Goal: Find specific page/section: Find specific page/section

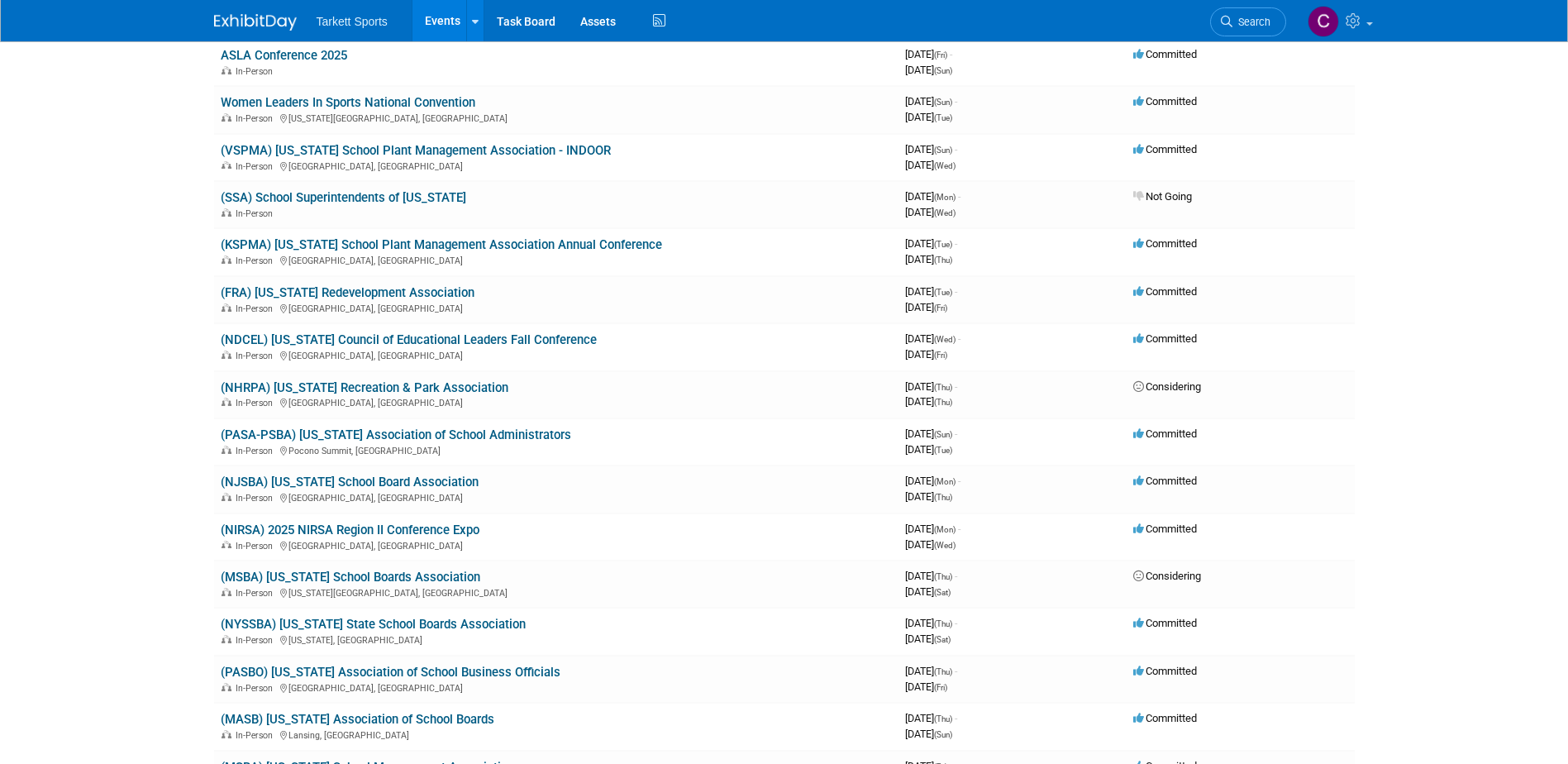
scroll to position [744, 0]
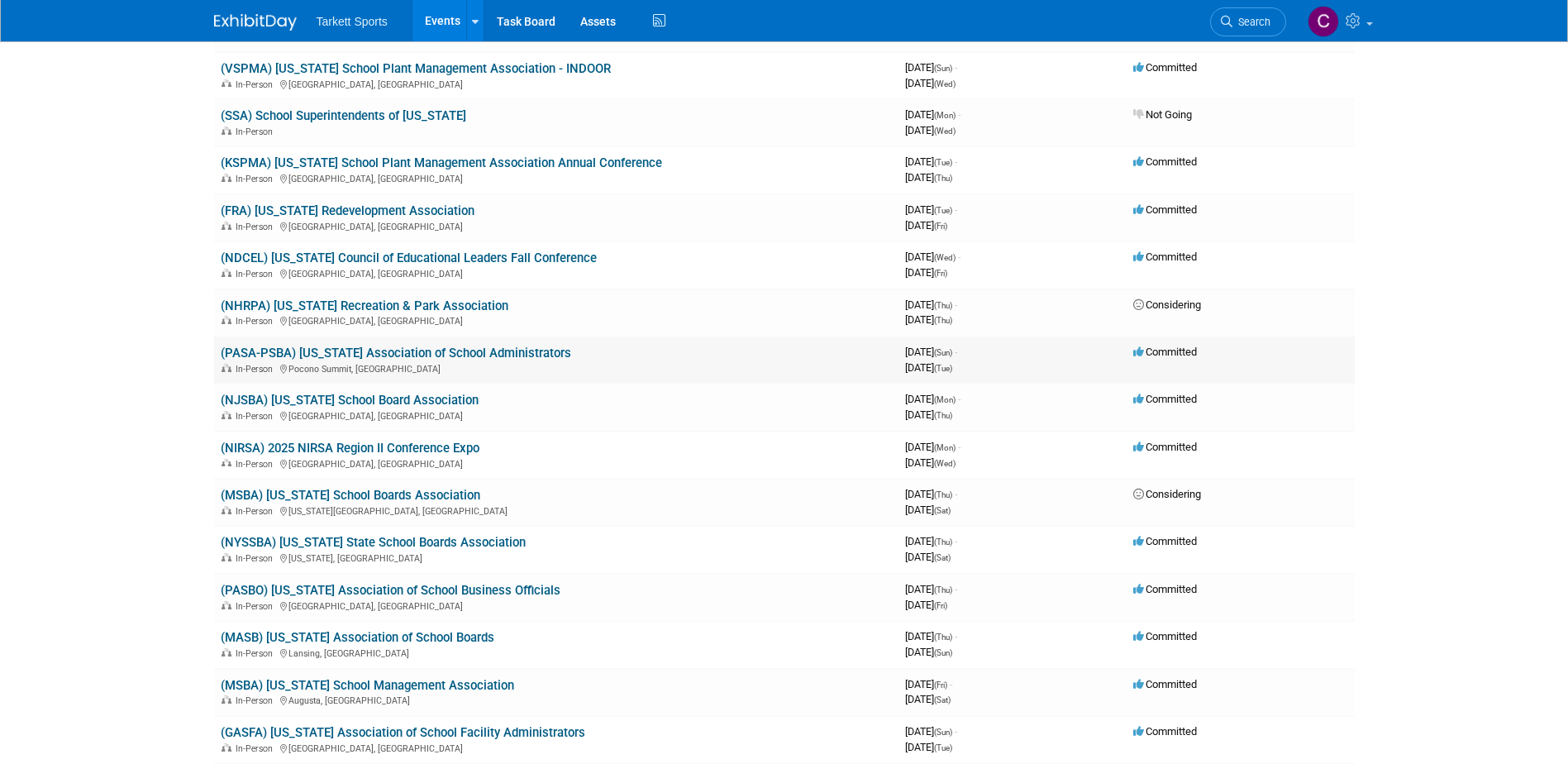
click at [387, 353] on link "(PASA-PSBA) [US_STATE] Association of School Administrators" at bounding box center [395, 352] width 351 height 15
click at [388, 399] on link "(NJSBA) [US_STATE] School Board Association" at bounding box center [349, 400] width 258 height 15
click at [406, 350] on link "(PASA-PSBA) [US_STATE] Association of School Administrators" at bounding box center [395, 352] width 351 height 15
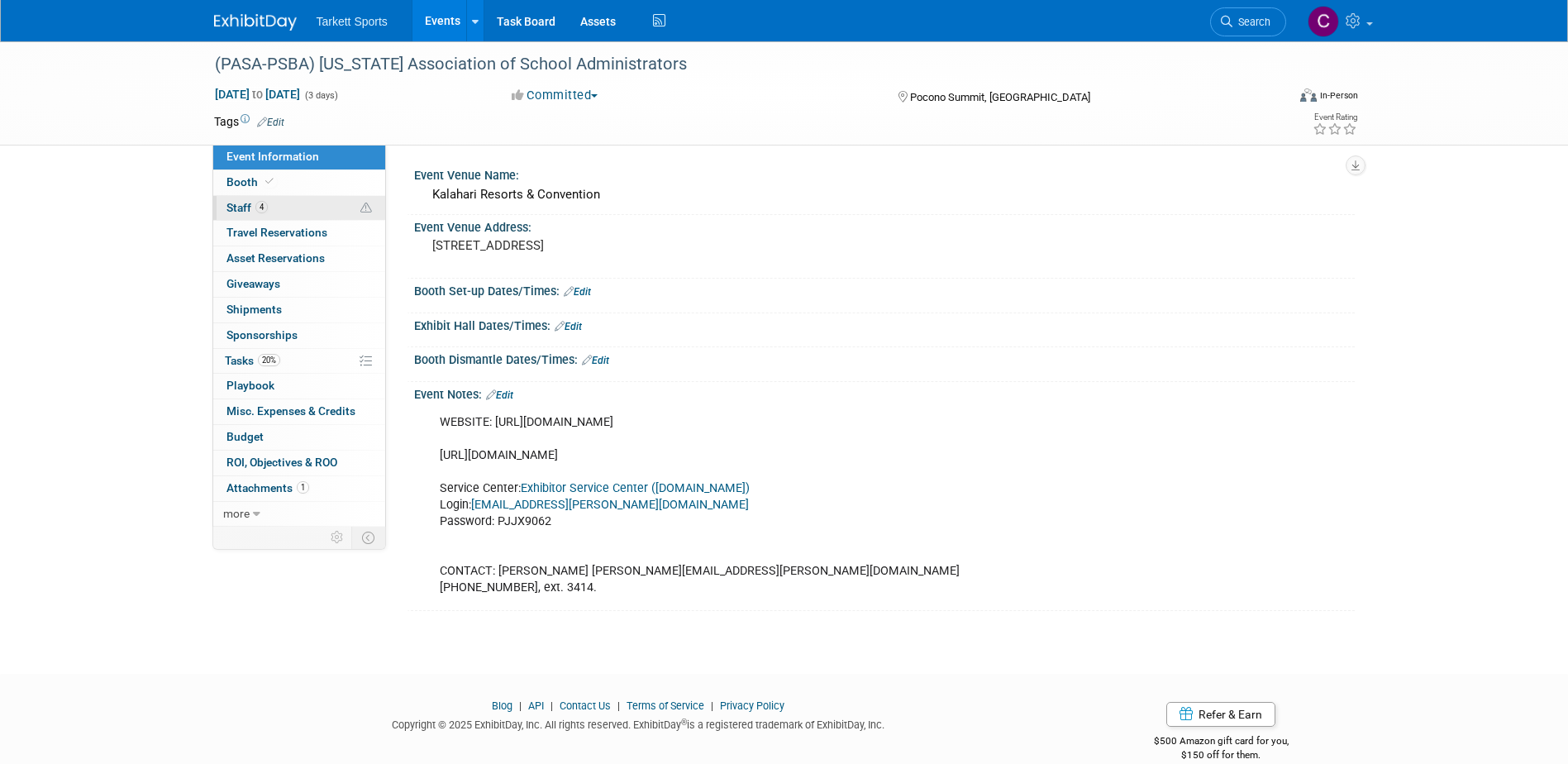
click at [241, 208] on span "Staff 4" at bounding box center [247, 207] width 41 height 13
